Goal: Task Accomplishment & Management: Manage account settings

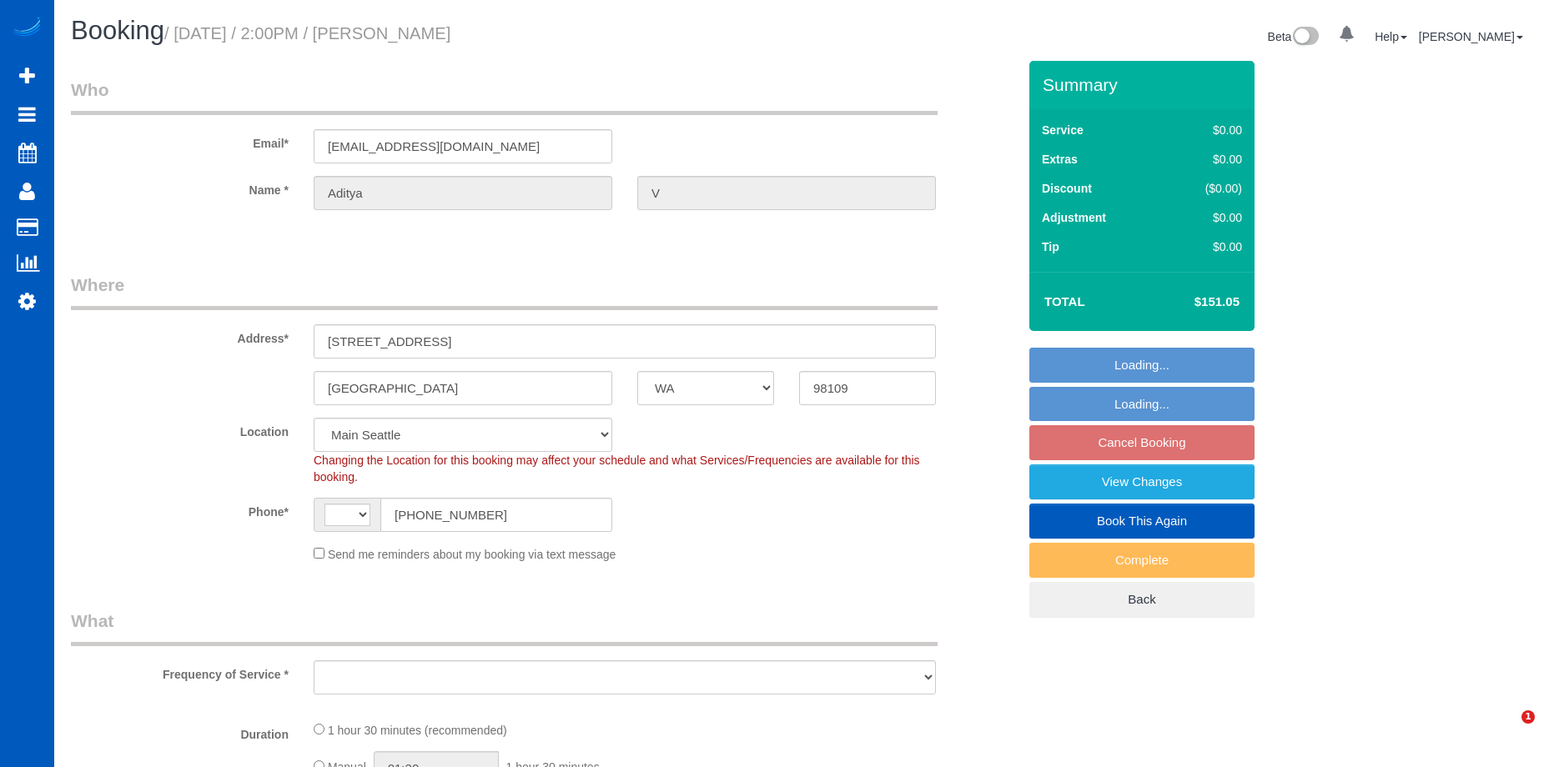
select select "WA"
select select "string:fspay-229ceda0-3bdc-449e-a396-05ddd5be8c00"
select select "object:656"
select select "number:8"
select select "string:[GEOGRAPHIC_DATA]"
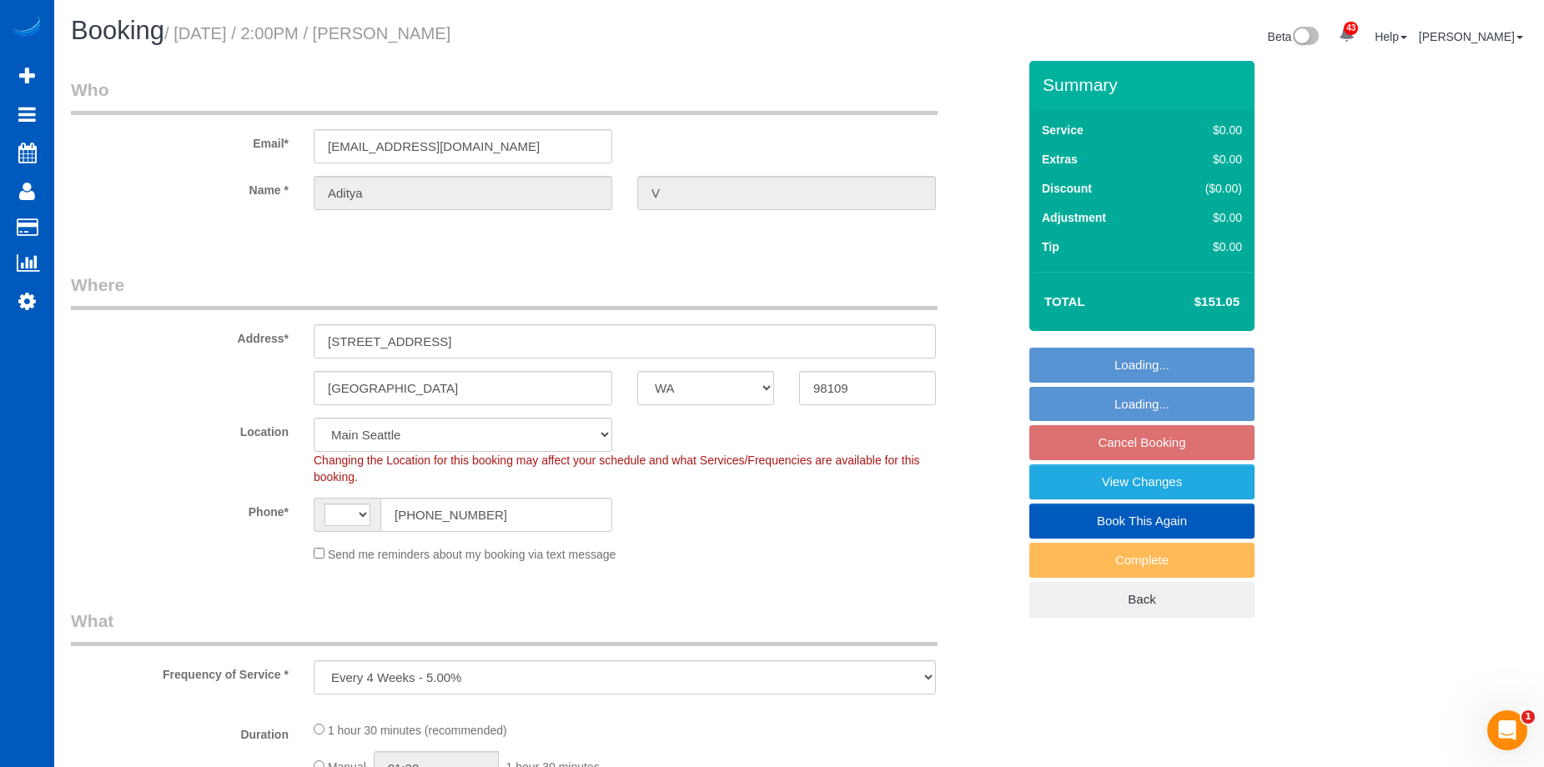
select select "199"
select select "2"
select select "spot2"
select select "2"
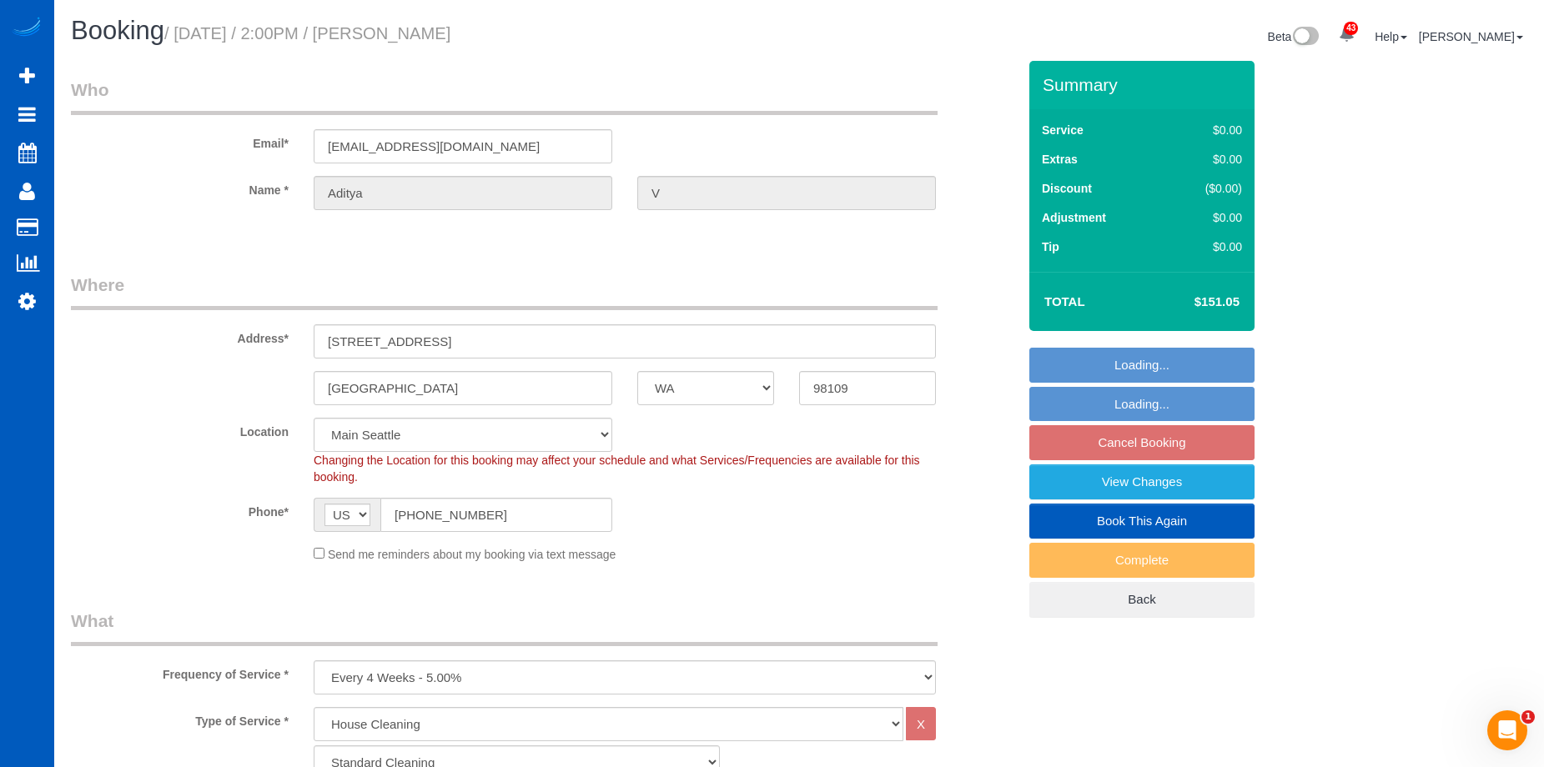
select select "2"
